Goal: Contribute content: Add original content to the website for others to see

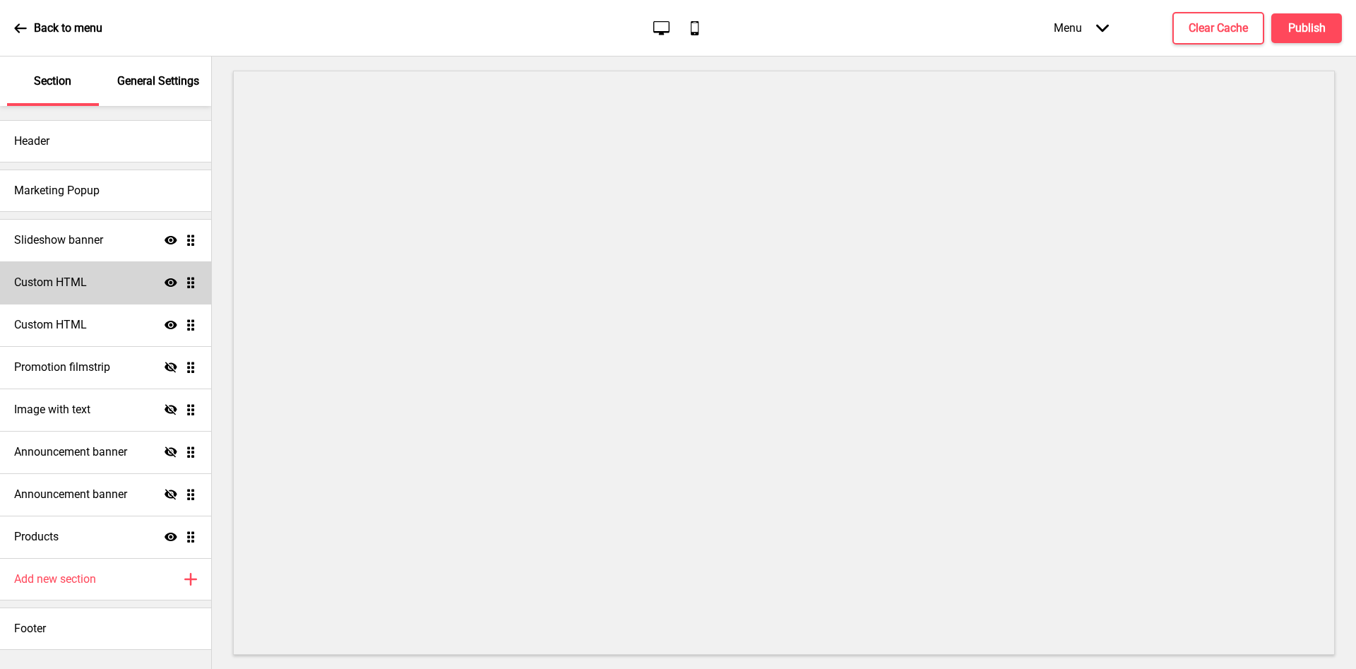
click at [98, 276] on div "Custom HTML Show Drag" at bounding box center [105, 282] width 211 height 42
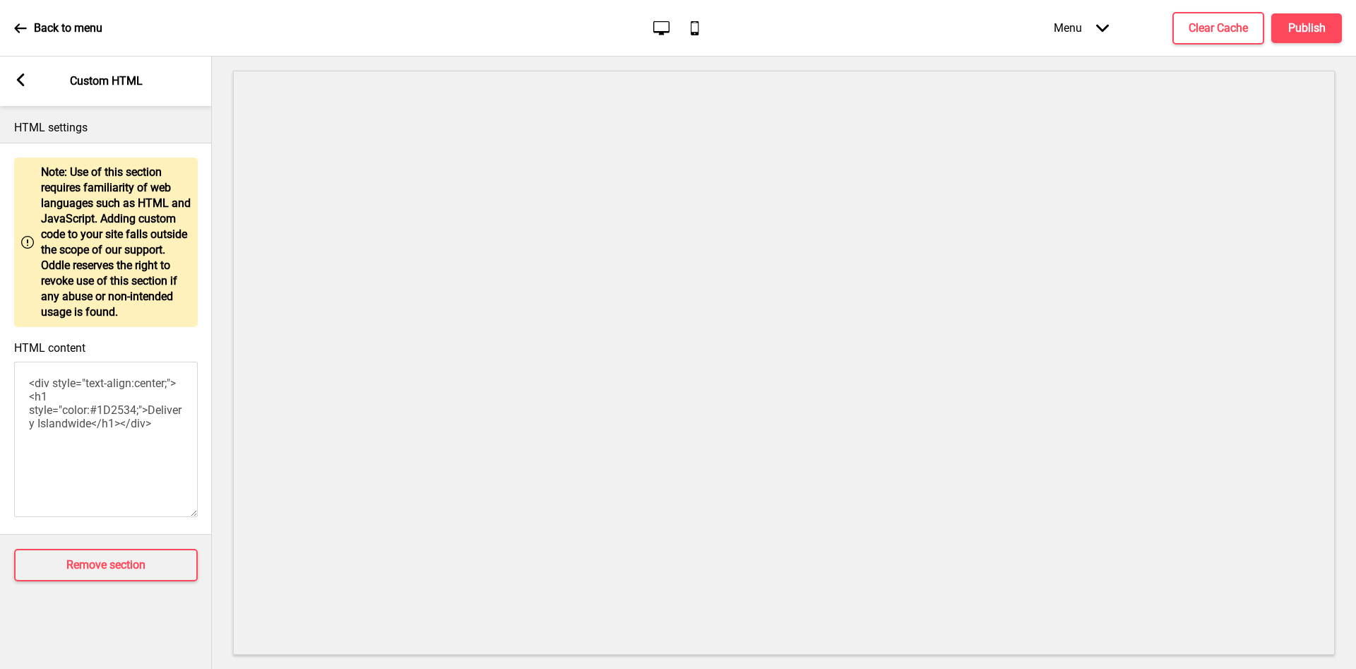
click at [29, 81] on div "Arrow left Custom HTML" at bounding box center [106, 80] width 212 height 49
click at [24, 82] on rect at bounding box center [20, 79] width 13 height 13
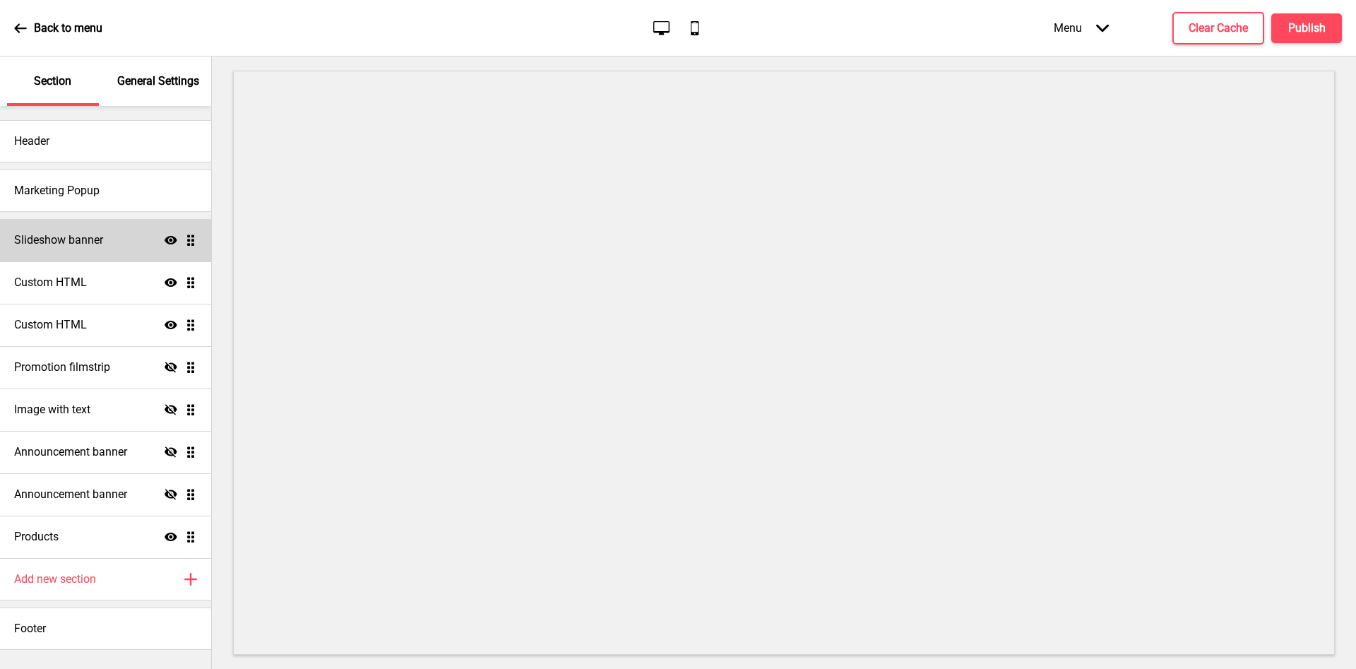
click at [59, 241] on h4 "Slideshow banner" at bounding box center [58, 240] width 89 height 16
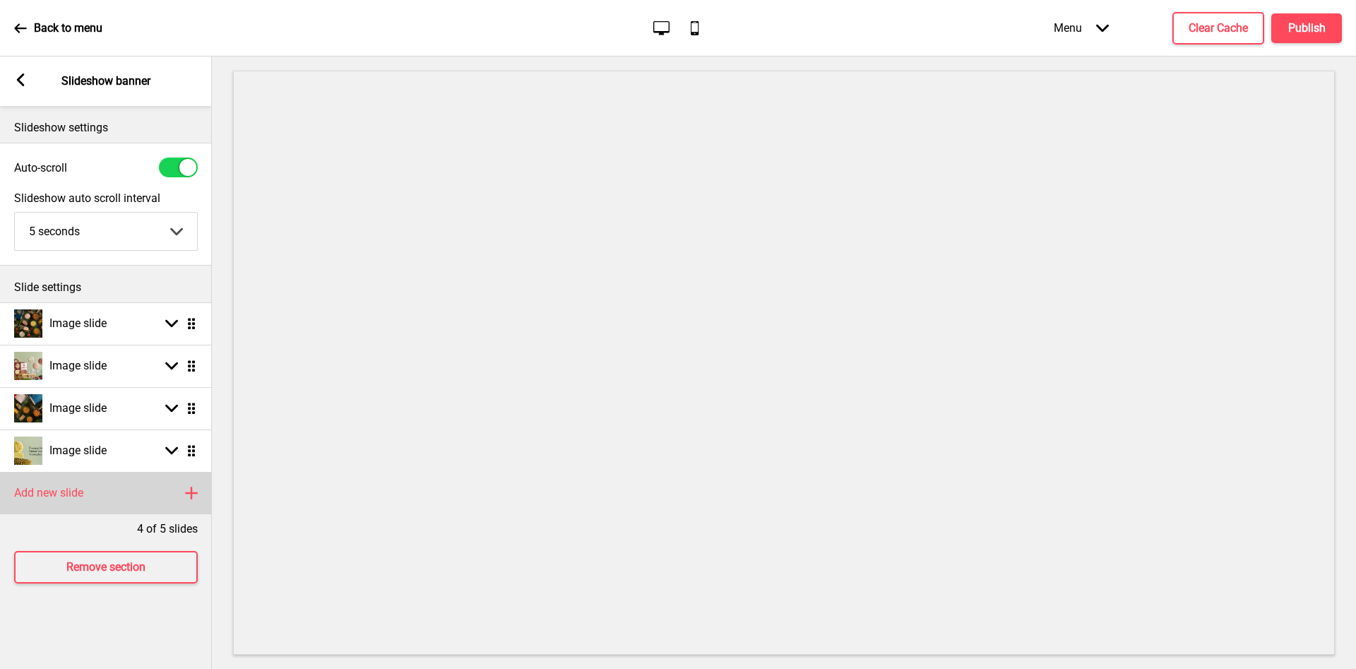
click at [103, 494] on div "Add new slide Plus" at bounding box center [106, 493] width 212 height 42
click at [32, 484] on div "Image slide Arrow down Drag" at bounding box center [106, 493] width 212 height 42
select select "right"
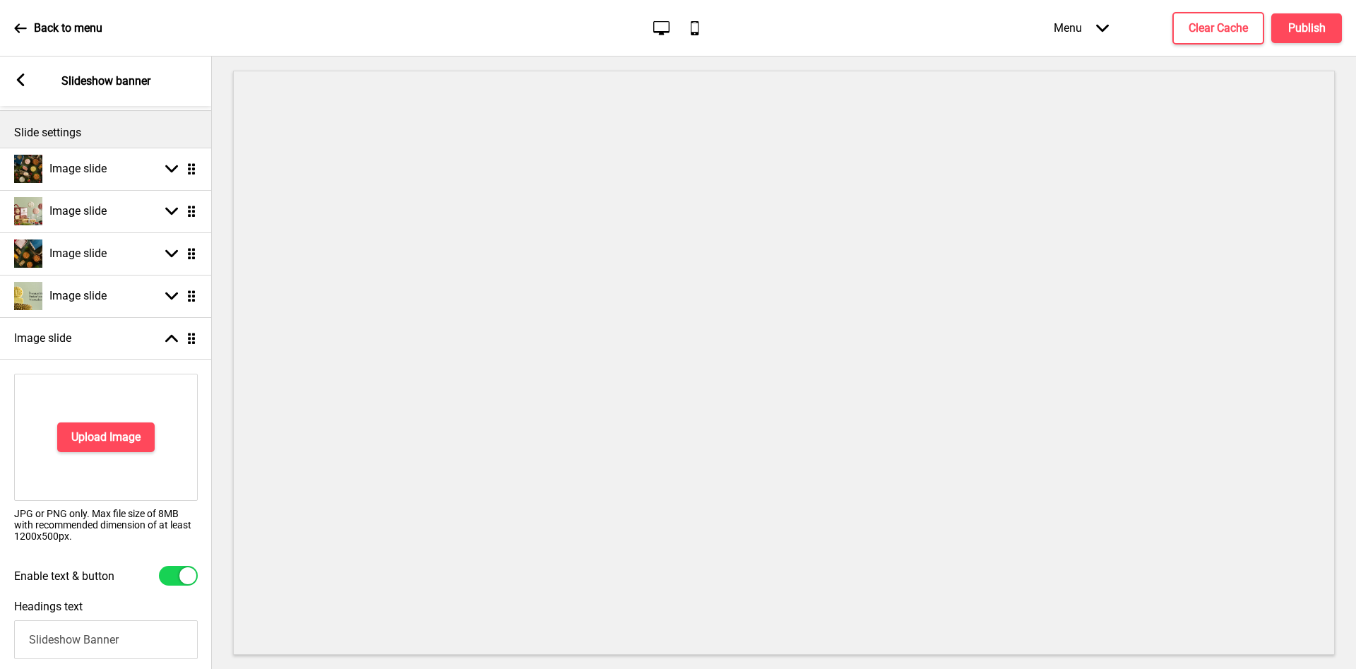
scroll to position [318, 0]
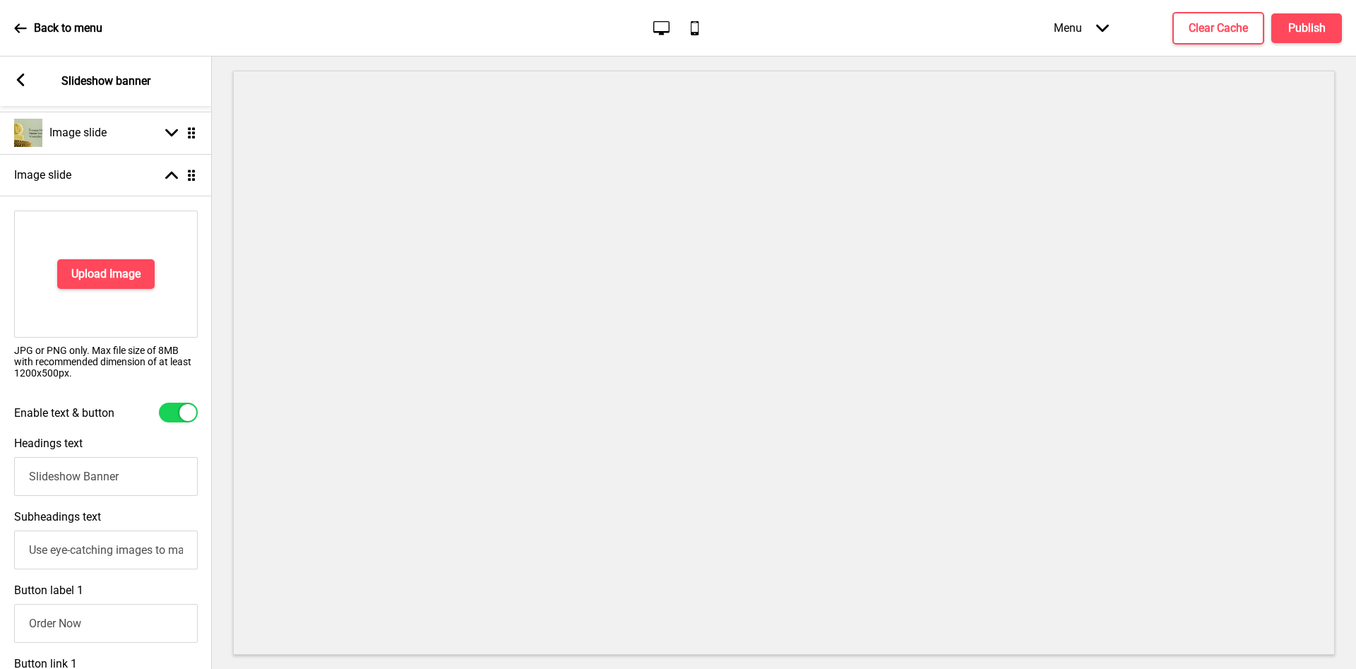
click at [167, 422] on div "Enable text & button" at bounding box center [106, 412] width 212 height 34
drag, startPoint x: 183, startPoint y: 414, endPoint x: 183, endPoint y: 388, distance: 26.1
click at [183, 410] on div at bounding box center [187, 412] width 17 height 17
checkbox input "false"
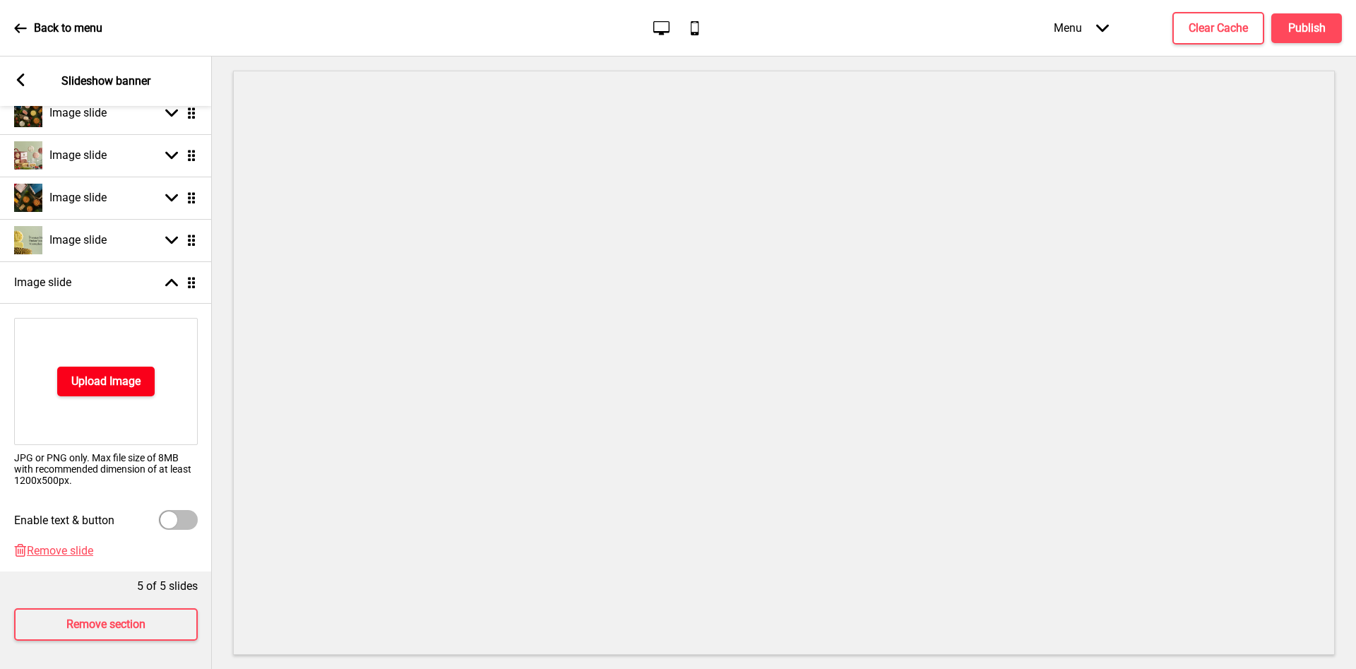
scroll to position [227, 0]
click at [102, 304] on div "Upload Image JPG or PNG only. Max file size of 8MB with recommended dimension o…" at bounding box center [106, 424] width 212 height 240
click at [109, 374] on h4 "Upload Image" at bounding box center [105, 382] width 69 height 16
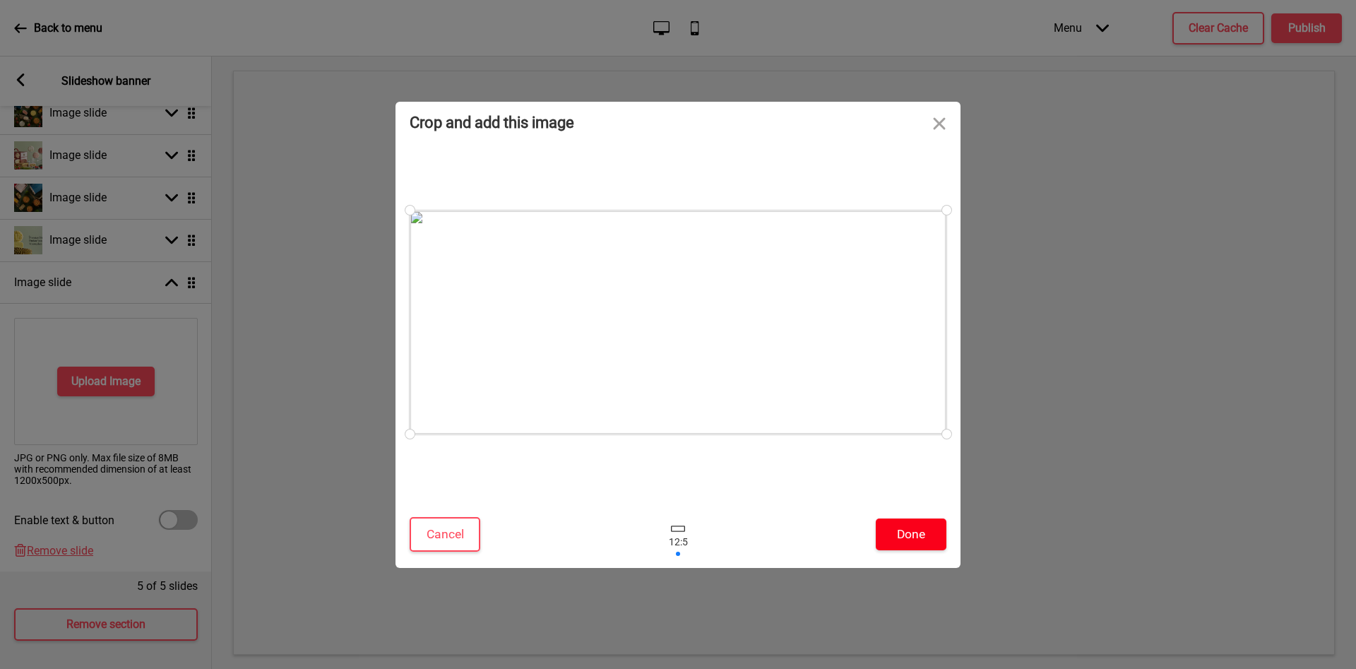
click at [910, 529] on button "Done" at bounding box center [911, 534] width 71 height 32
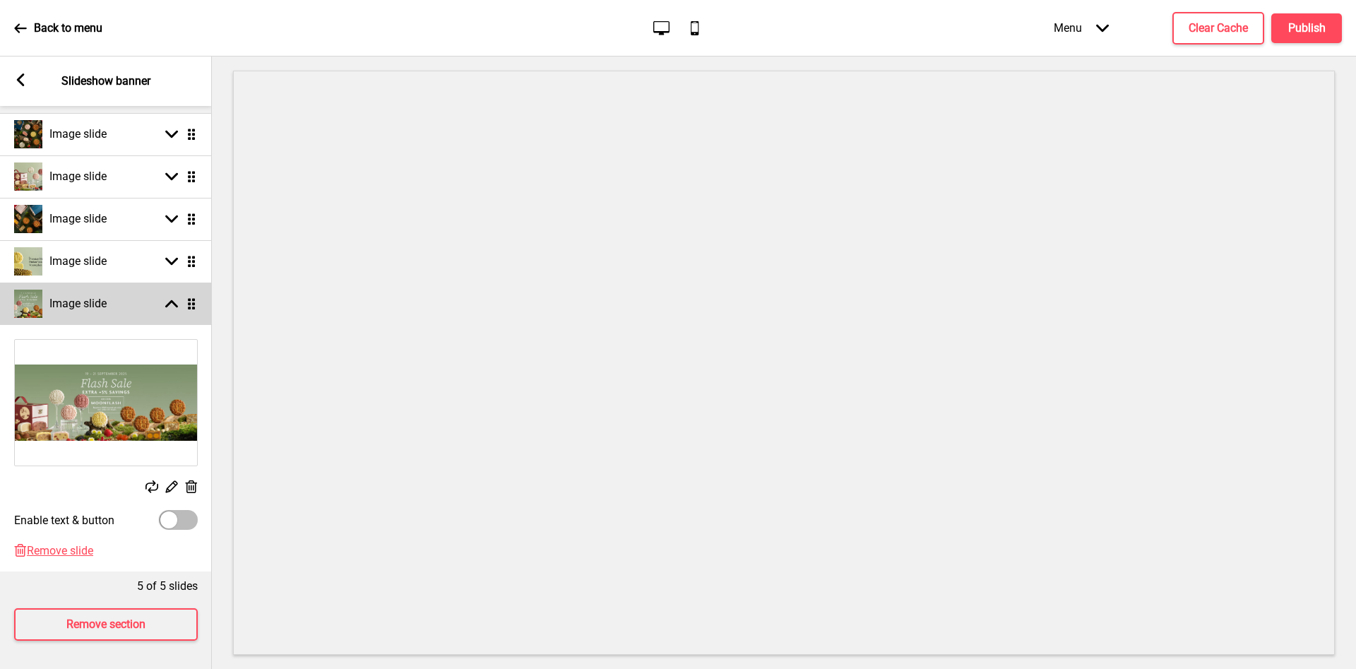
scroll to position [206, 0]
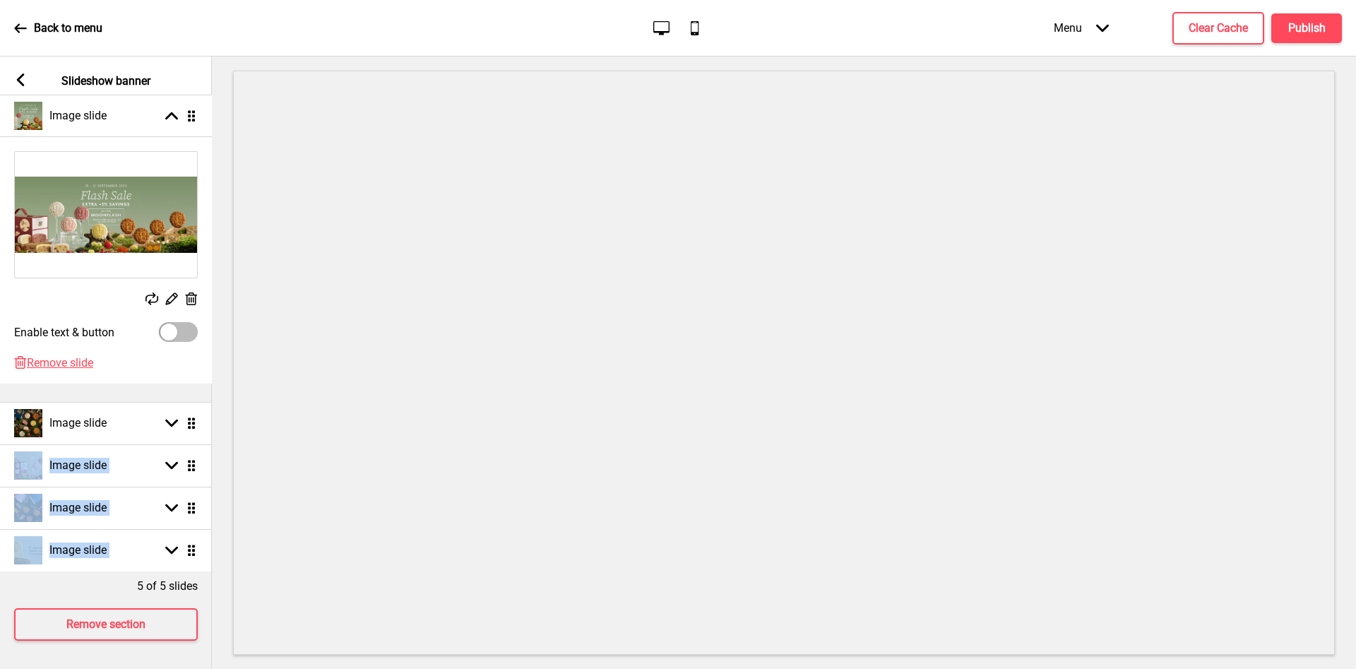
drag, startPoint x: 190, startPoint y: 290, endPoint x: 196, endPoint y: 119, distance: 171.7
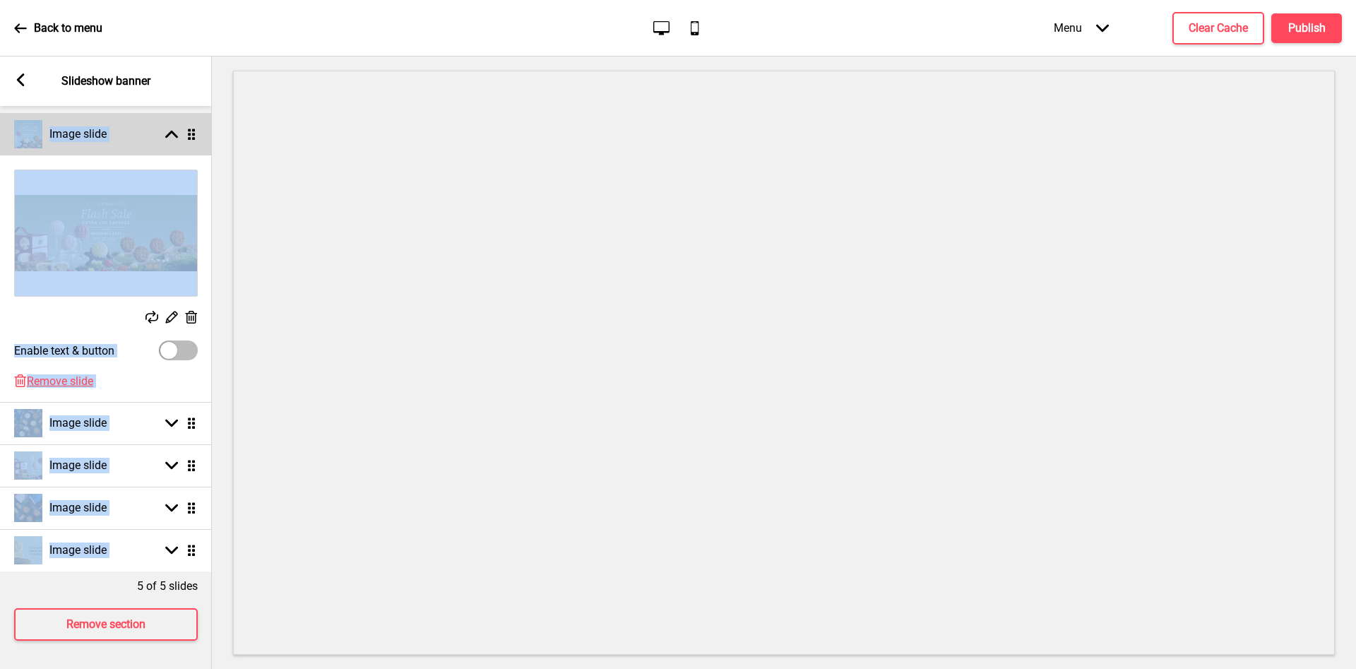
scroll to position [194, 0]
click at [99, 229] on img at bounding box center [106, 233] width 182 height 126
click at [1314, 38] on button "Publish" at bounding box center [1306, 28] width 71 height 30
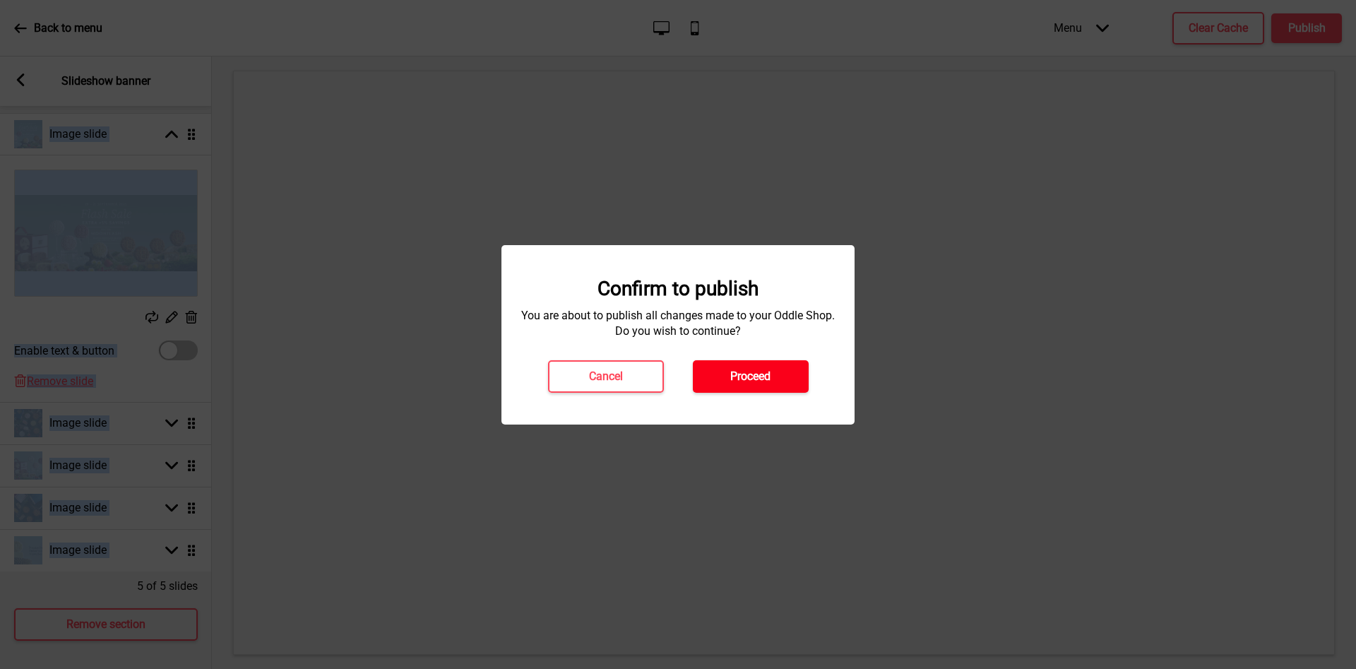
click at [807, 364] on button "Proceed" at bounding box center [751, 376] width 116 height 32
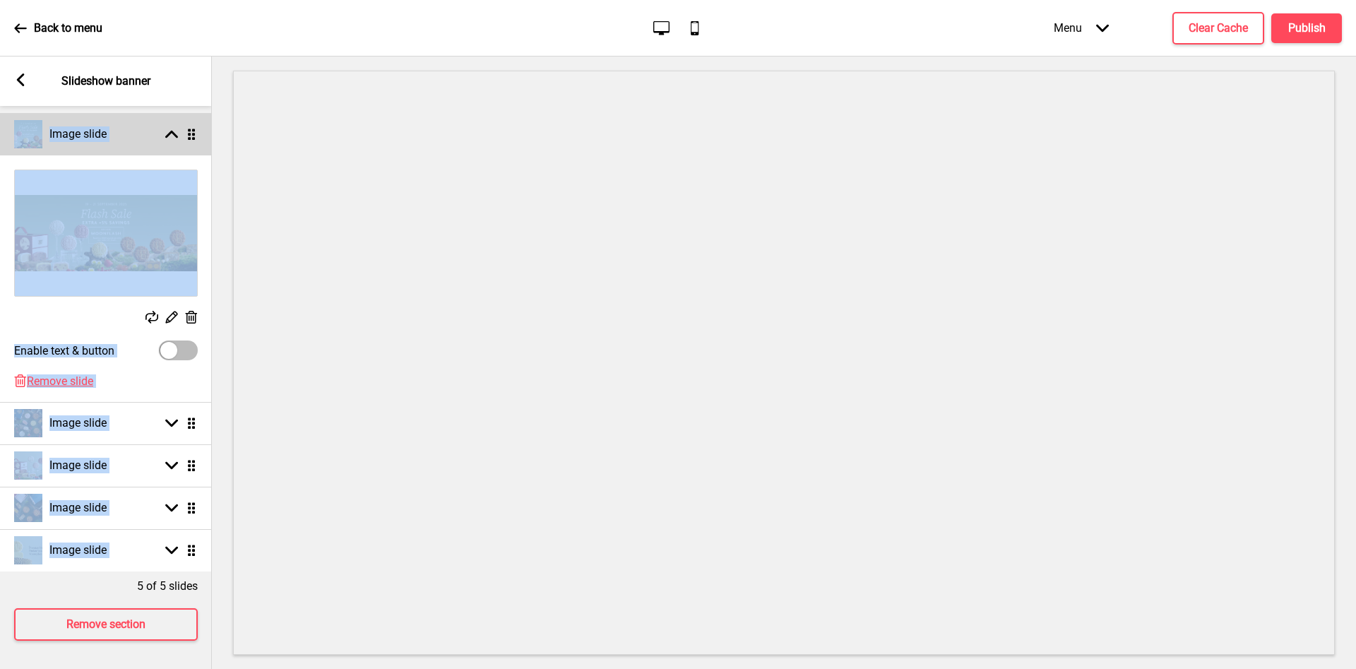
click at [165, 133] on rect at bounding box center [171, 134] width 13 height 13
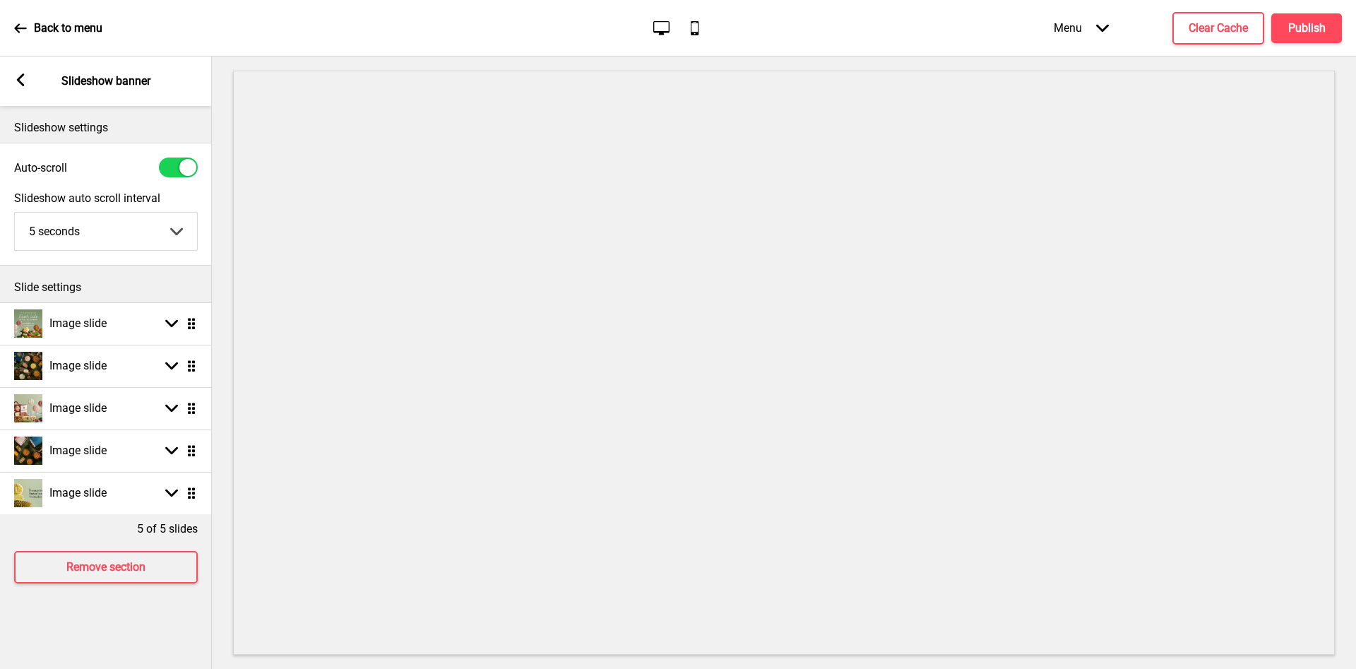
scroll to position [0, 0]
click at [166, 328] on rect at bounding box center [171, 323] width 13 height 13
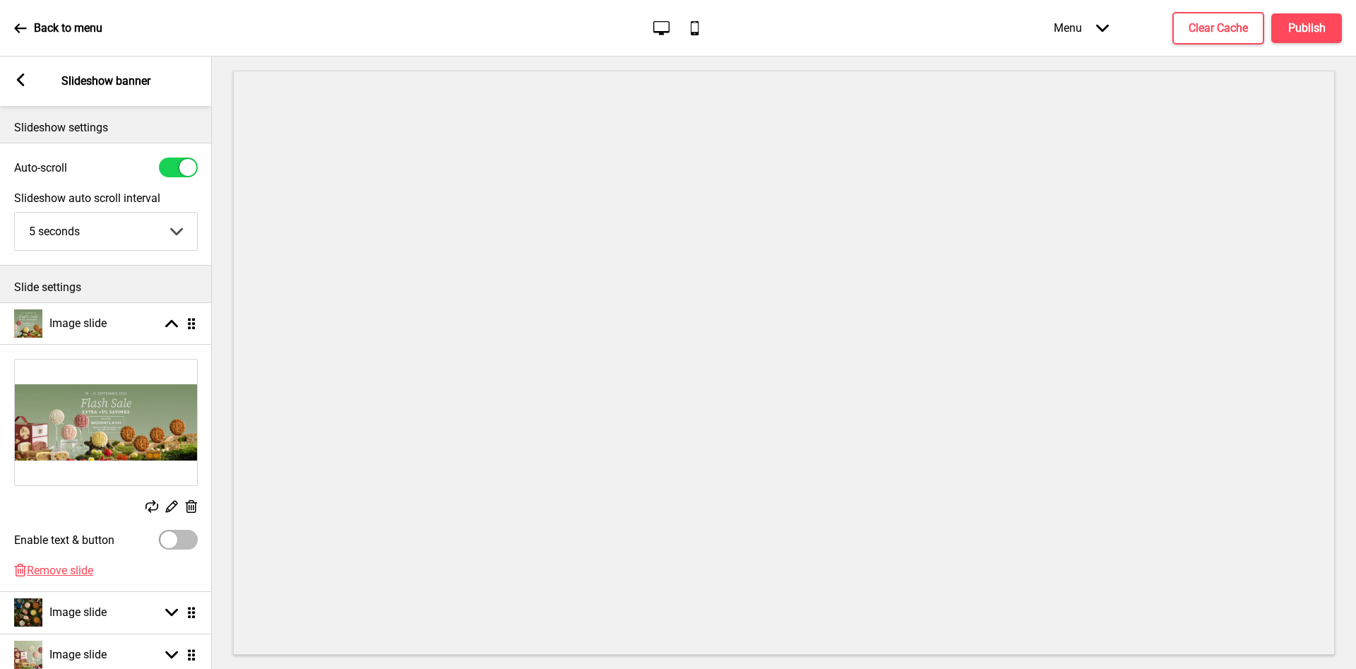
click at [194, 501] on icon at bounding box center [192, 506] width 12 height 13
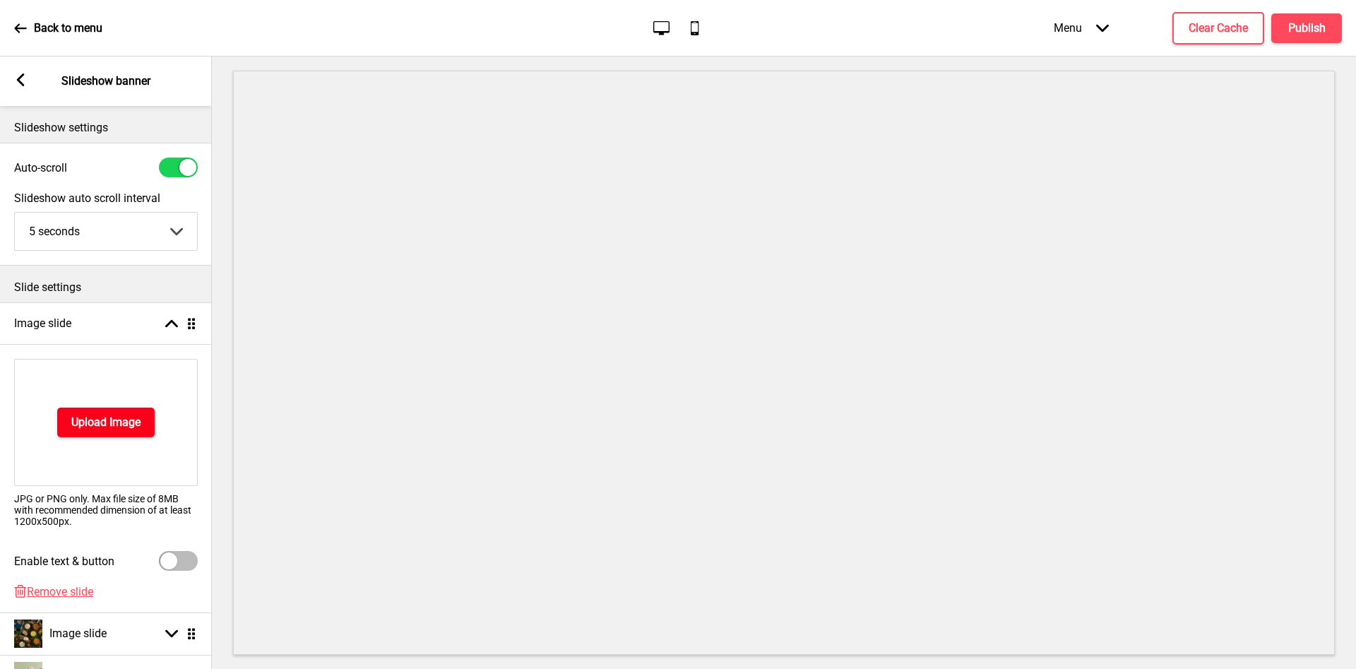
click at [112, 425] on h4 "Upload Image" at bounding box center [105, 423] width 69 height 16
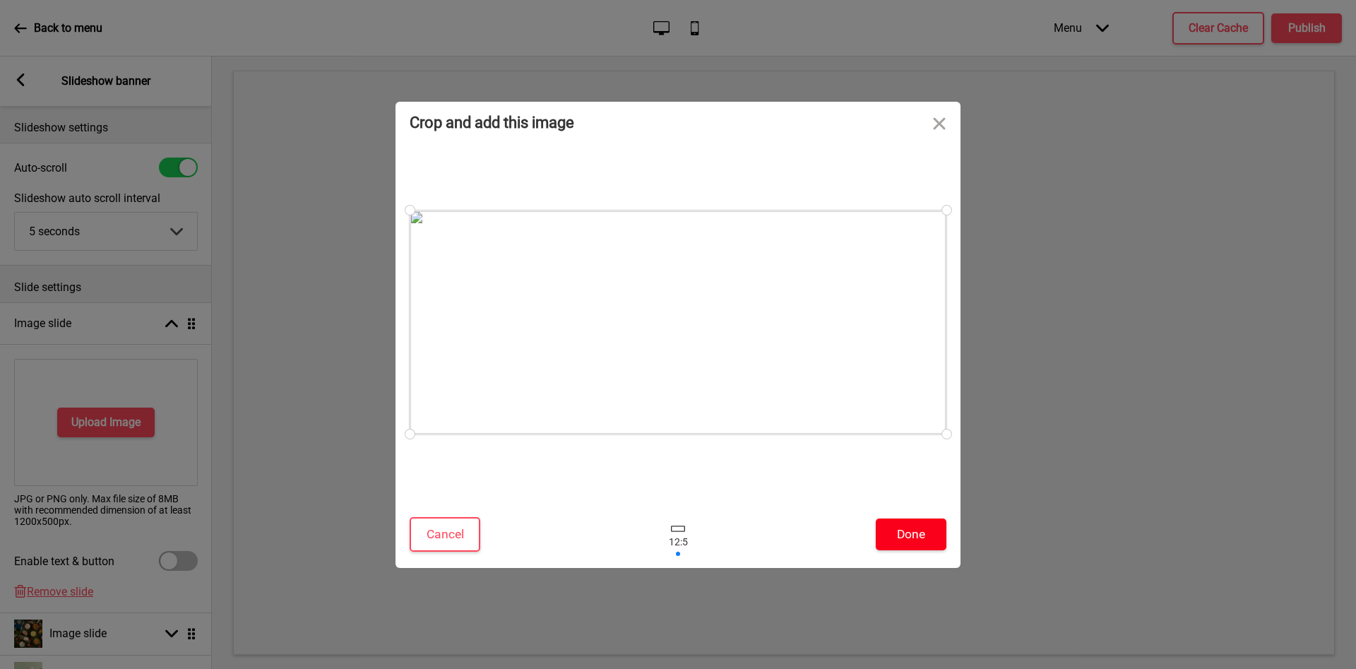
click at [932, 540] on button "Done" at bounding box center [911, 534] width 71 height 32
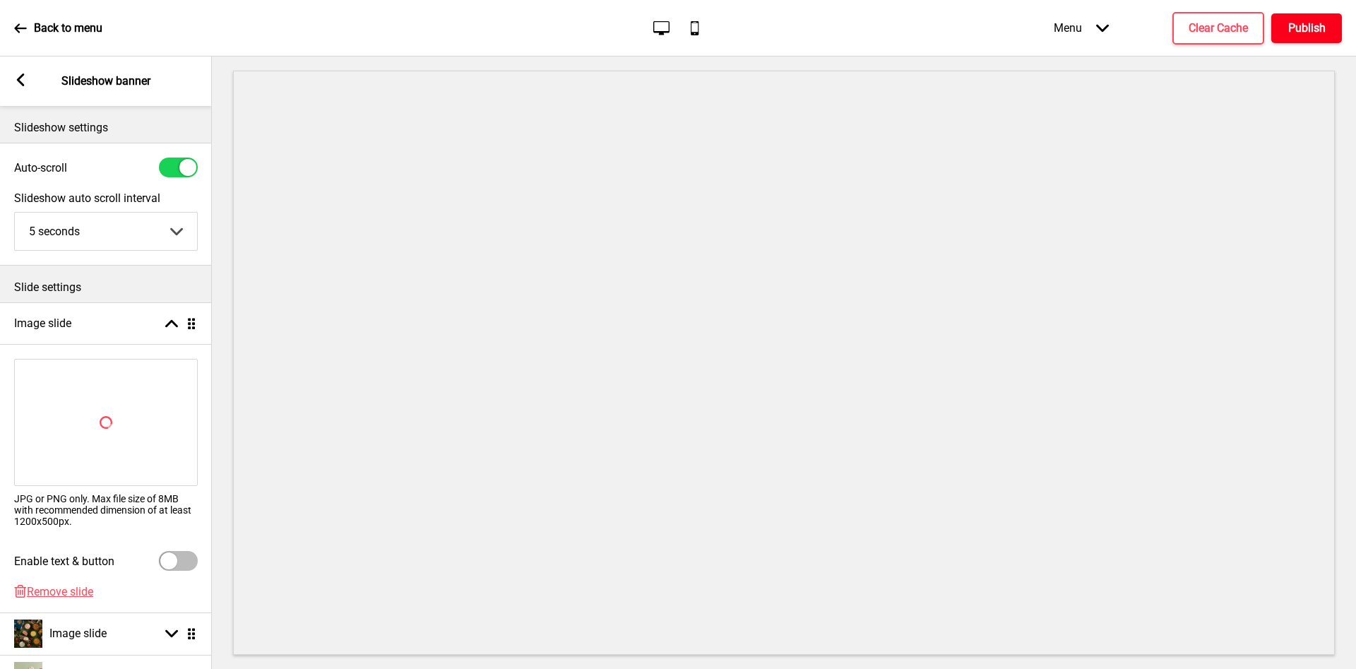
click at [1322, 4] on div "Back to menu Desktop Mobile Menu Arrow down Product Page Store Information Chec…" at bounding box center [678, 28] width 1356 height 56
click at [1322, 22] on h4 "Publish" at bounding box center [1306, 28] width 37 height 16
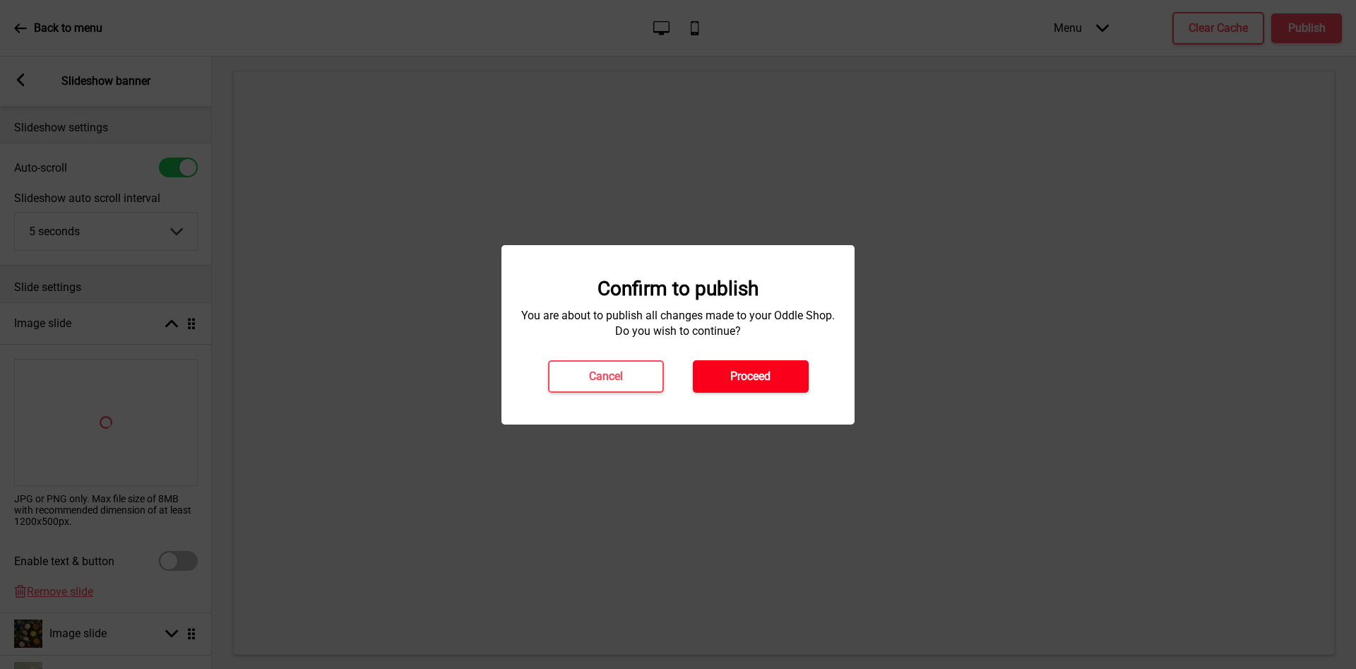
click at [766, 379] on h4 "Proceed" at bounding box center [750, 377] width 40 height 16
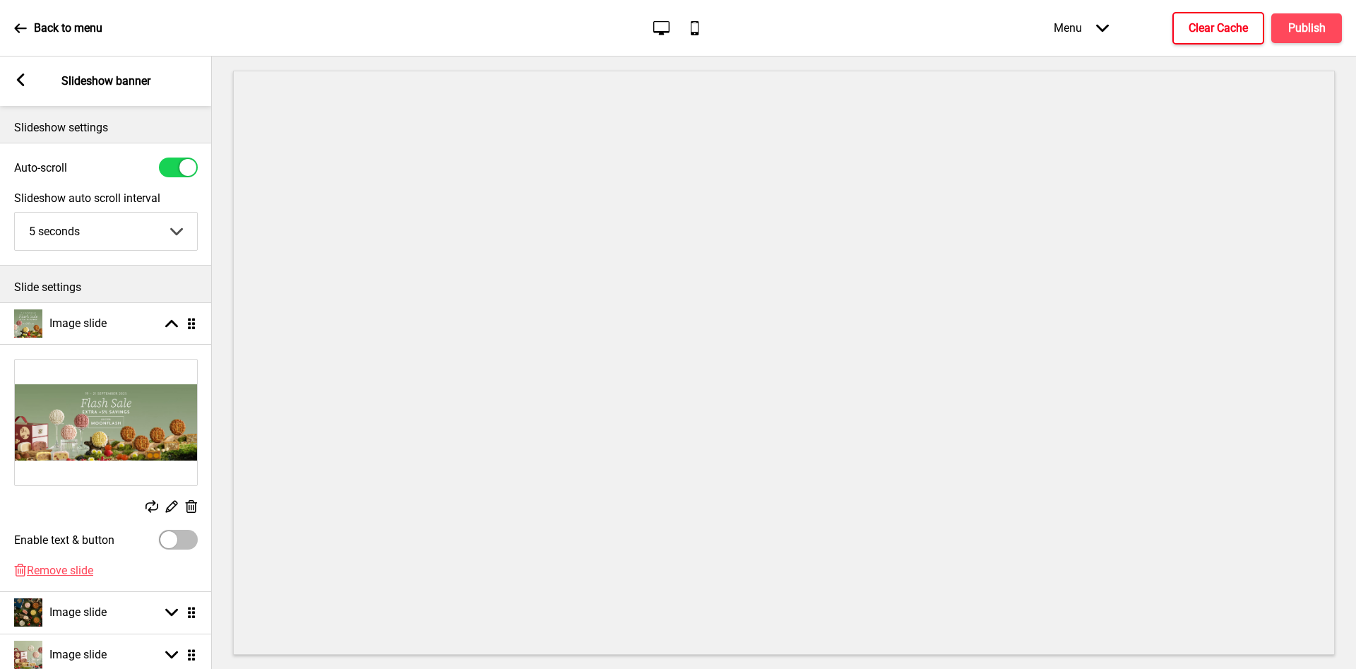
click at [1182, 32] on button "Clear Cache" at bounding box center [1218, 28] width 92 height 32
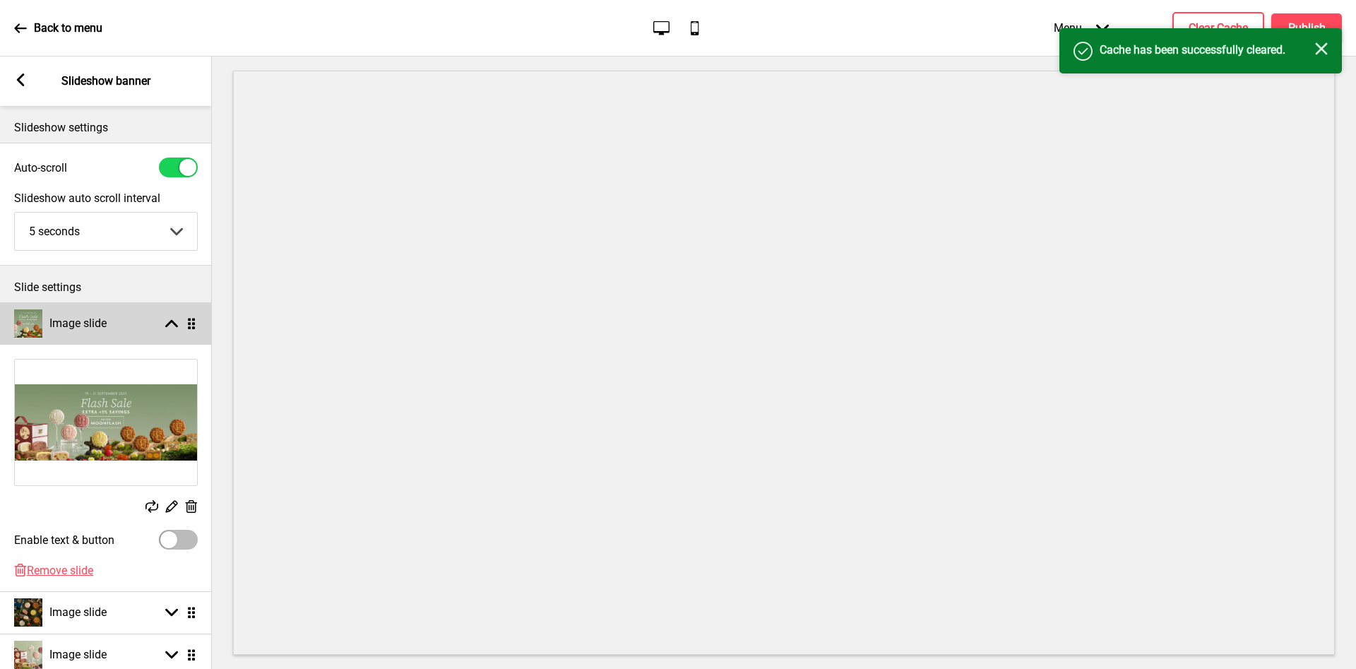
click at [174, 314] on div "Image slide Arrow up Drag" at bounding box center [106, 323] width 212 height 42
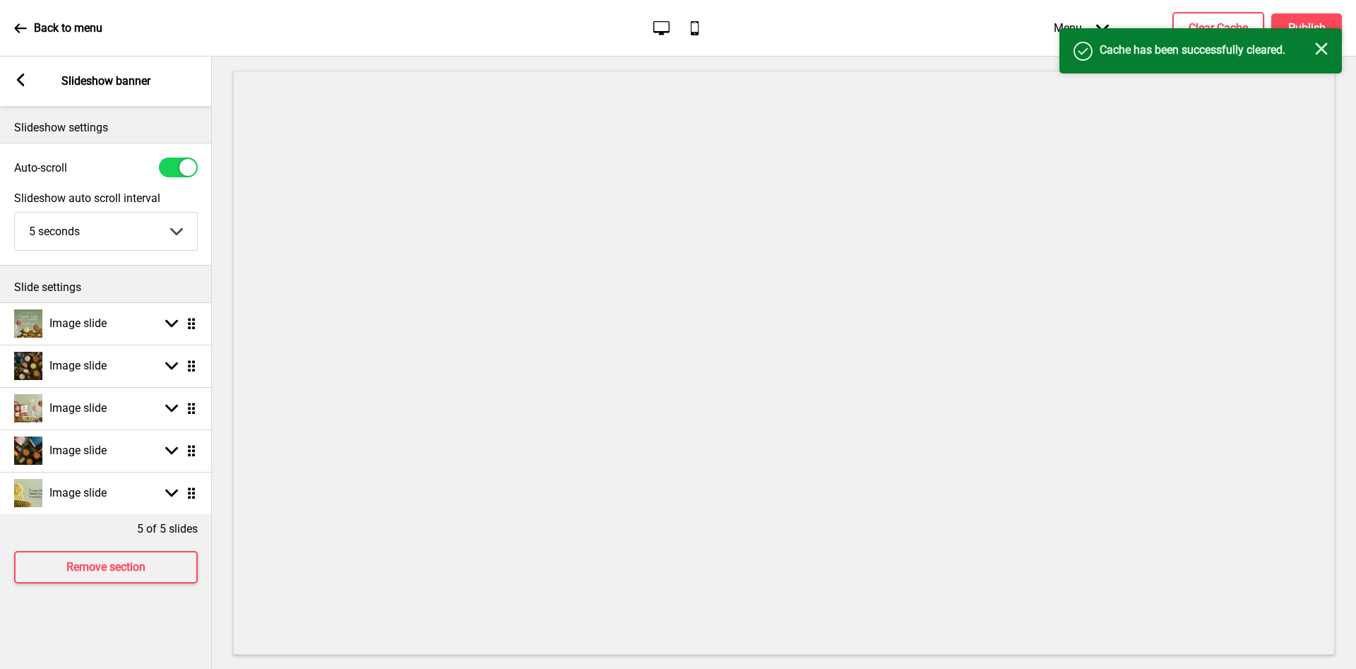
click at [20, 83] on rect at bounding box center [20, 79] width 13 height 13
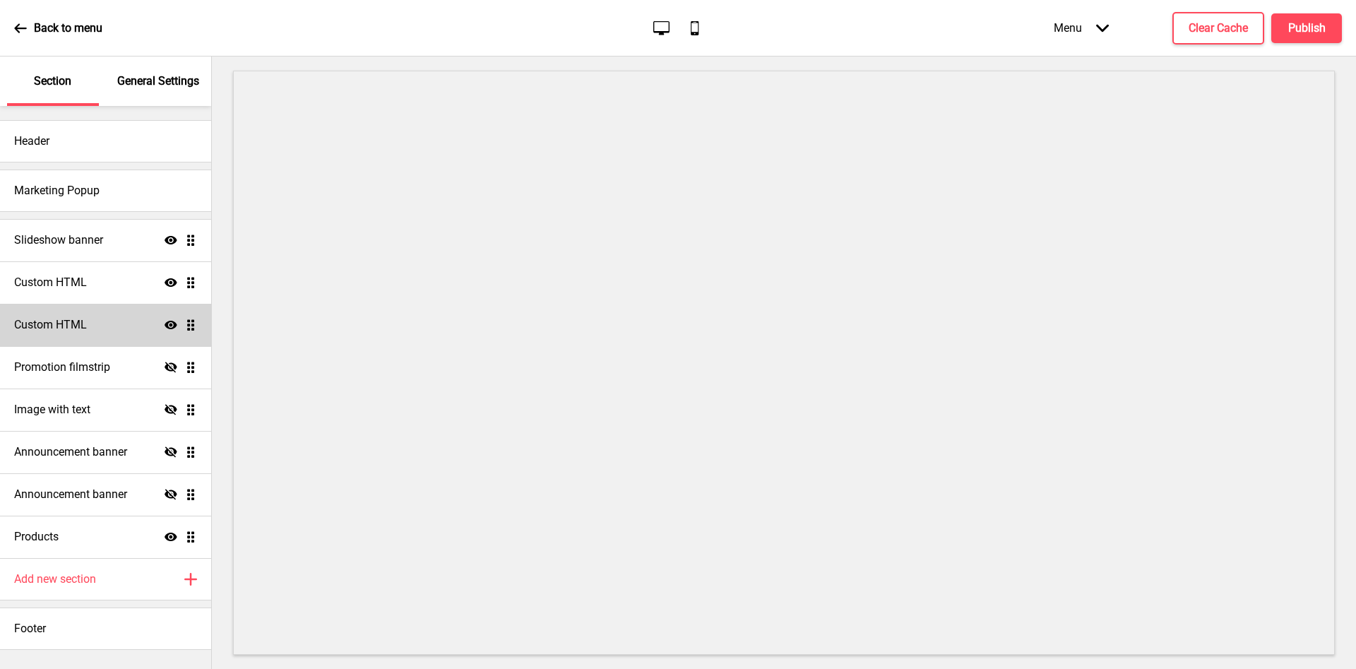
click at [101, 321] on div "Custom HTML Show Drag" at bounding box center [105, 325] width 211 height 42
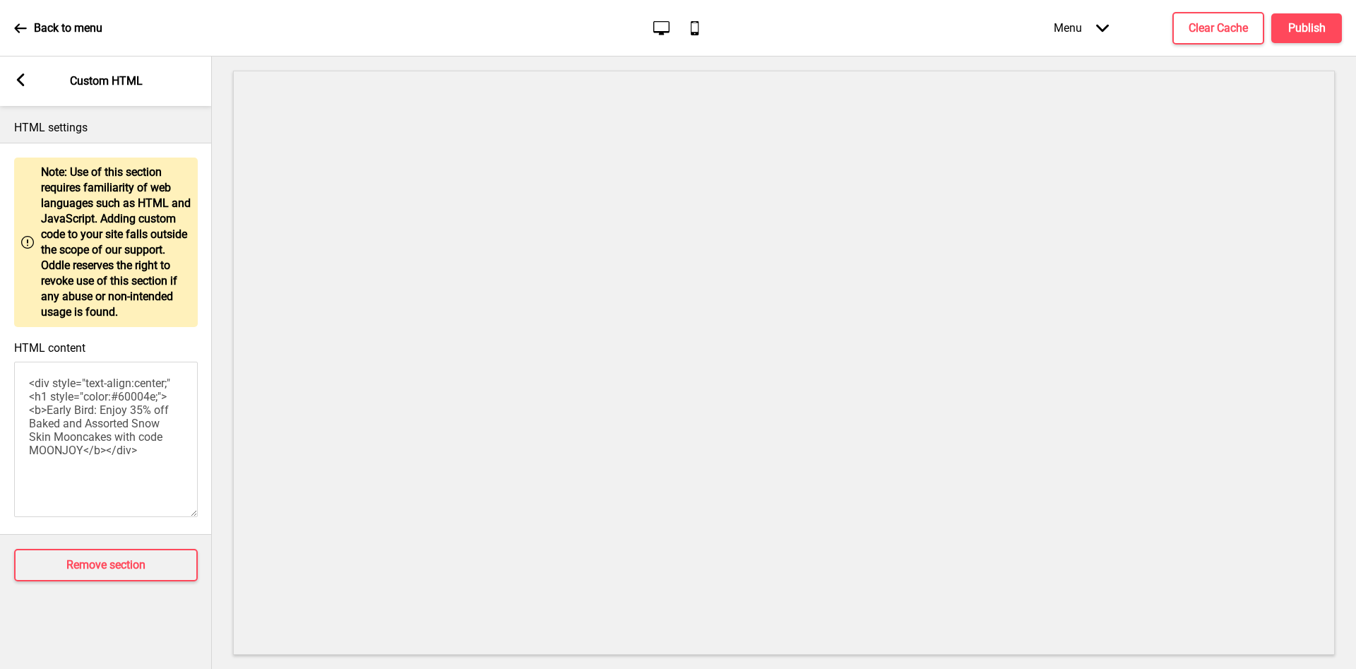
click at [148, 418] on textarea "<div style="text-align:center;"<h1 style="color:#60004e;"><b>Early Bird: Enjoy …" at bounding box center [106, 439] width 184 height 155
drag, startPoint x: 52, startPoint y: 416, endPoint x: 95, endPoint y: 411, distance: 44.1
click at [95, 411] on textarea "<div style="text-align:center;"<h1 style="color:#60004e;"><b>Early Bird: Enjoy …" at bounding box center [106, 439] width 184 height 155
drag, startPoint x: 110, startPoint y: 456, endPoint x: 61, endPoint y: 454, distance: 49.5
click at [61, 454] on textarea "<div style="text-align:center;"<h1 style="color:#60004e;"><b>FLASH SALE: Enjoy …" at bounding box center [106, 439] width 184 height 155
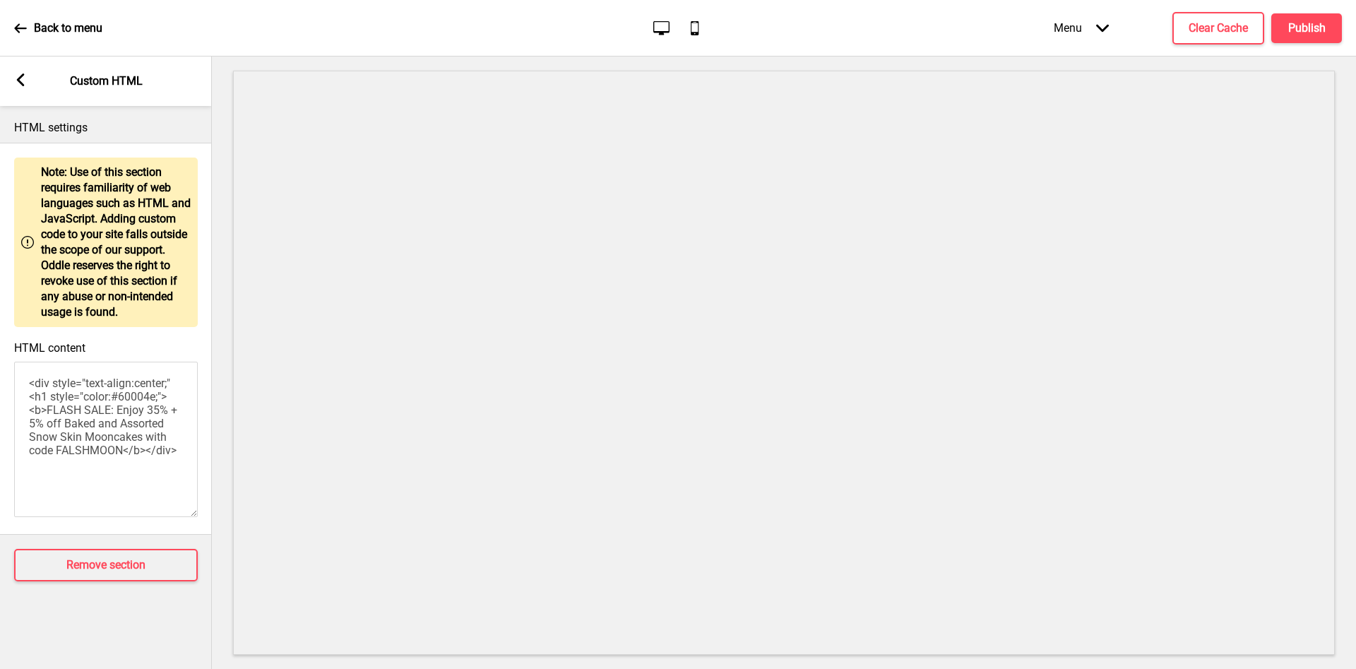
click at [122, 485] on textarea "<div style="text-align:center;"<h1 style="color:#60004e;"><b>FLASH SALE: Enjoy …" at bounding box center [106, 439] width 184 height 155
click at [76, 463] on textarea "<div style="text-align:center;"<h1 style="color:#60004e;"><b>FLASH SALE: Enjoy …" at bounding box center [106, 439] width 184 height 155
type textarea "<div style="text-align:center;"<h1 style="color:#60004e;"><b>FLASH SALE: Enjoy …"
click at [1313, 56] on div "Back to menu Desktop Mobile Menu Arrow down Product Page Store Information Chec…" at bounding box center [678, 28] width 1356 height 56
click at [1324, 44] on div "Menu Arrow down Product Page Store Information Checkout Thank you Terms & Condi…" at bounding box center [1169, 28] width 345 height 42
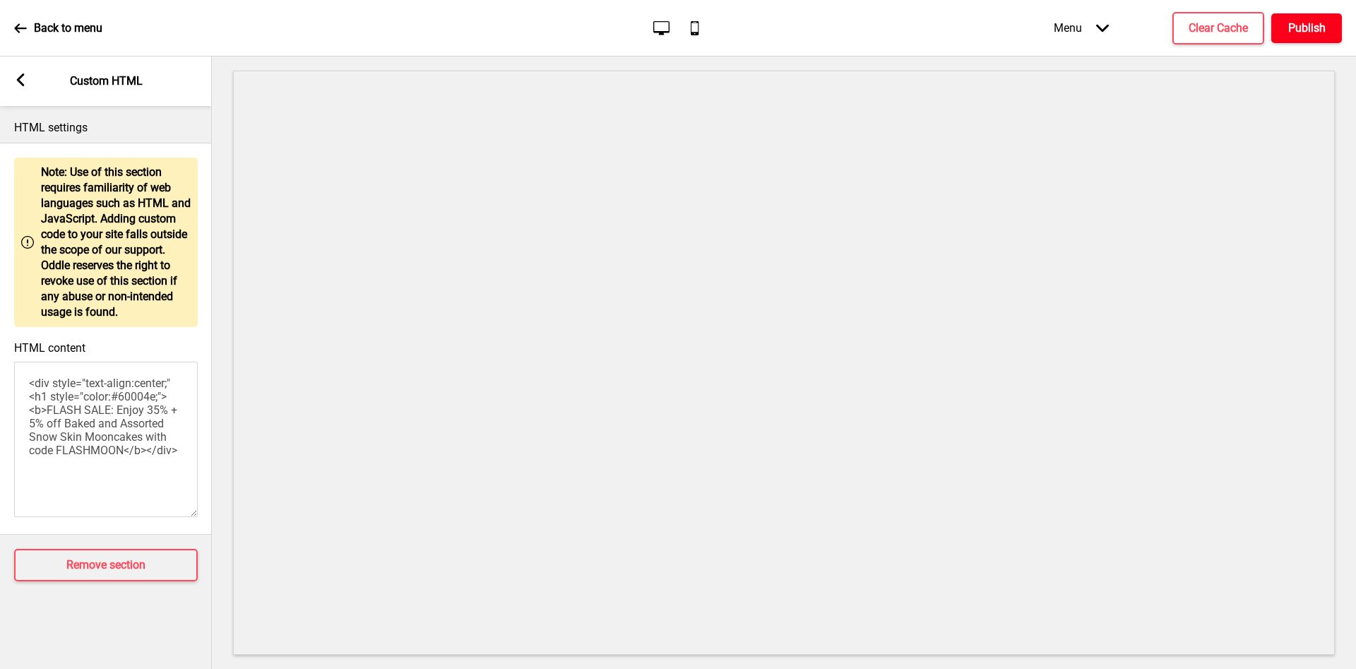
click at [1282, 30] on button "Publish" at bounding box center [1306, 28] width 71 height 30
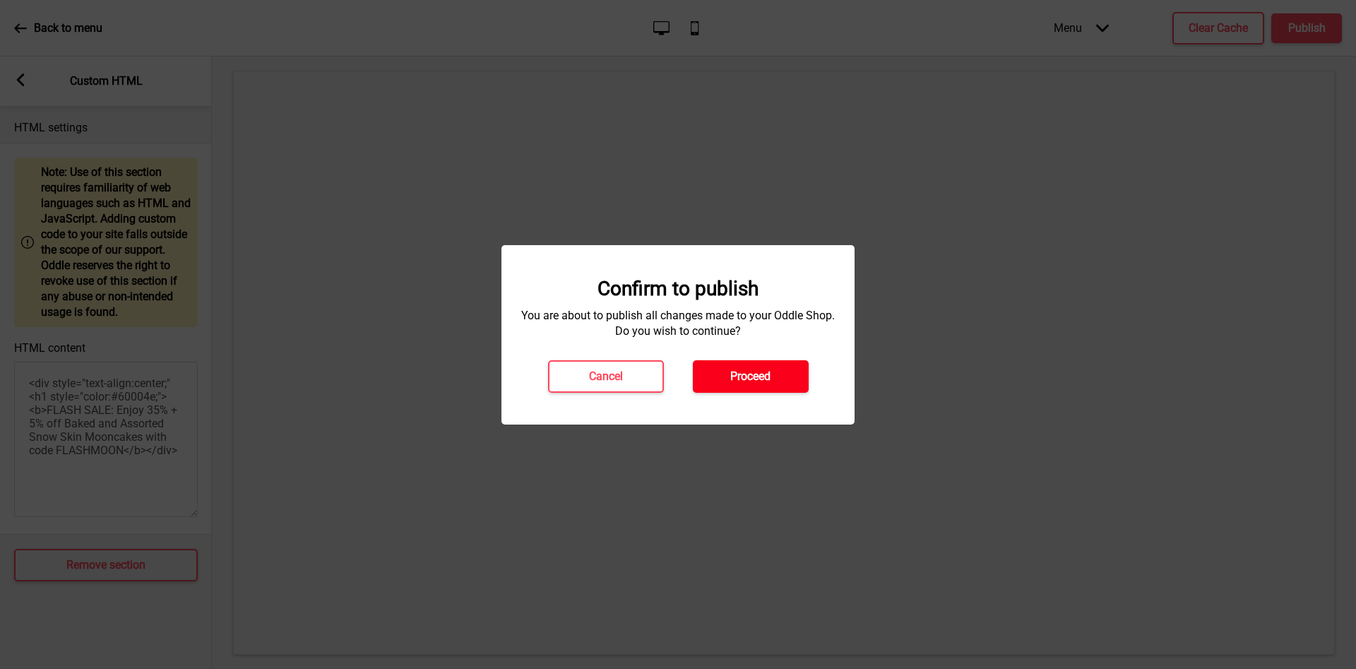
click at [730, 383] on h4 "Proceed" at bounding box center [750, 377] width 40 height 16
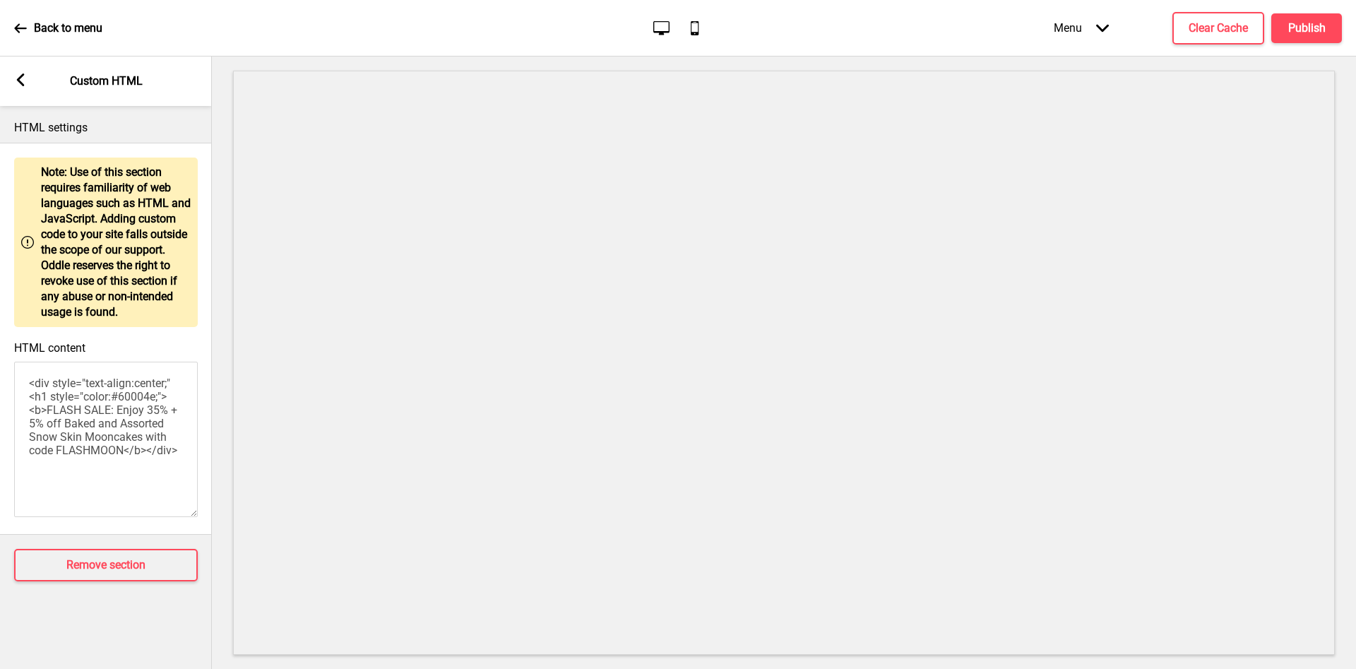
click at [39, 82] on div "Arrow left Custom HTML" at bounding box center [106, 80] width 212 height 49
click at [17, 78] on rect at bounding box center [20, 79] width 13 height 13
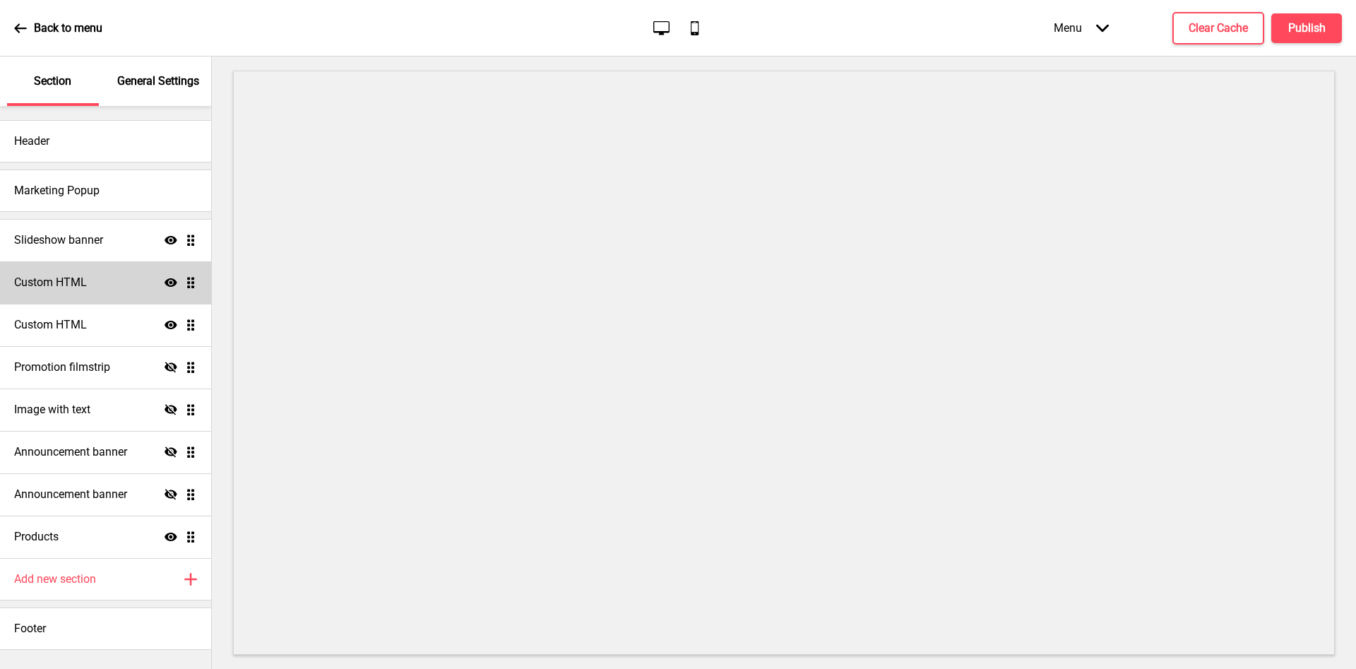
click at [170, 282] on icon at bounding box center [171, 282] width 13 height 8
click at [170, 282] on icon at bounding box center [171, 282] width 13 height 11
click at [174, 321] on icon "Show" at bounding box center [171, 325] width 13 height 13
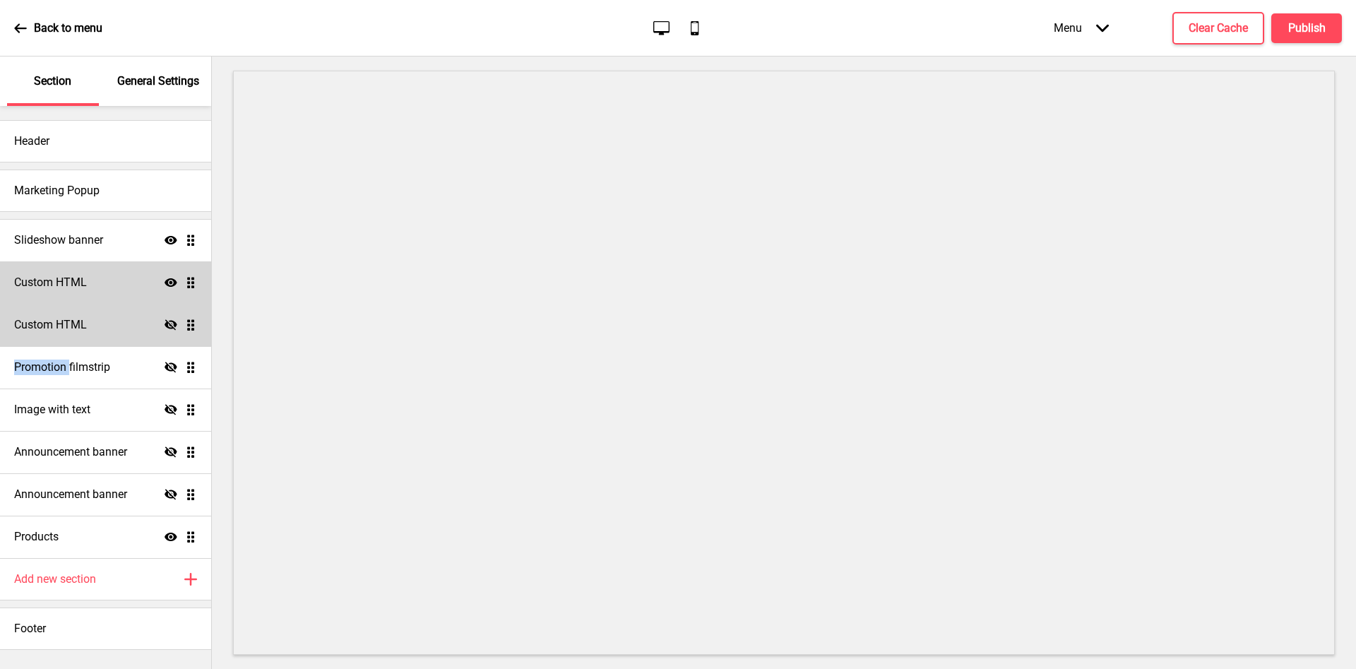
click at [174, 321] on icon at bounding box center [171, 324] width 13 height 11
click at [128, 322] on div "Custom HTML Show Drag" at bounding box center [105, 325] width 211 height 42
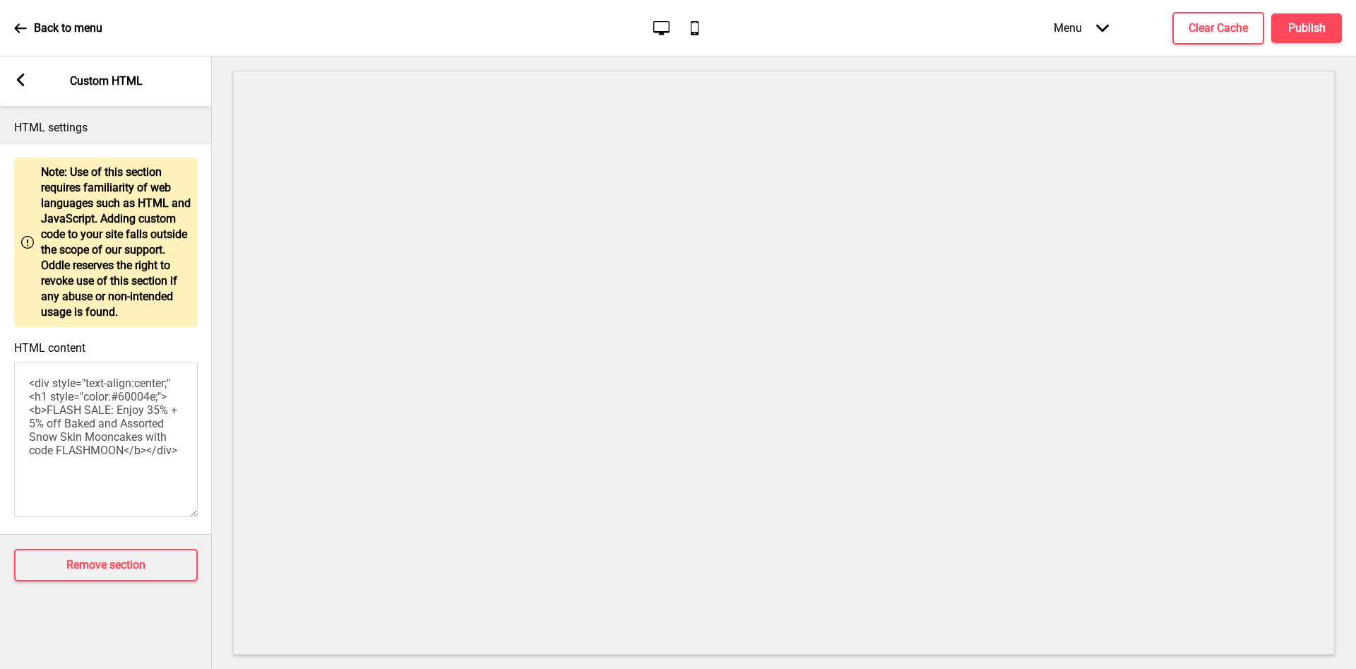
drag, startPoint x: 56, startPoint y: 458, endPoint x: 124, endPoint y: 462, distance: 67.2
click at [124, 462] on textarea "<div style="text-align:center;"<h1 style="color:#60004e;"><b>FLASH SALE: Enjoy …" at bounding box center [106, 439] width 184 height 155
type textarea "<div style="text-align:center;"<h1 style="color:#60004e;"><b>FLASH SALE: Enjoy …"
click at [1223, 26] on h4 "Clear Cache" at bounding box center [1218, 28] width 59 height 16
